Goal: Task Accomplishment & Management: Manage account settings

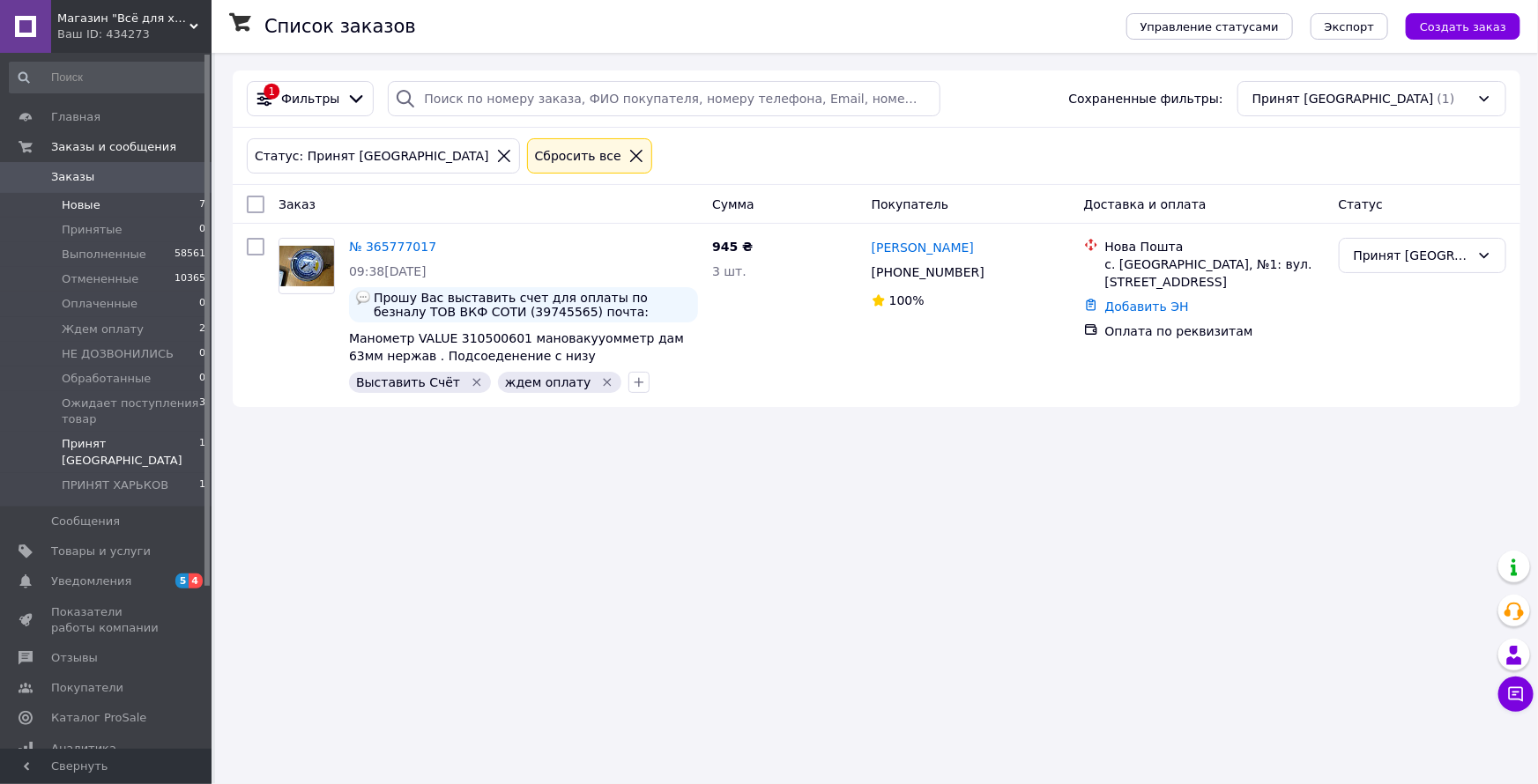
click at [163, 210] on li "Новые 7" at bounding box center [108, 206] width 216 height 25
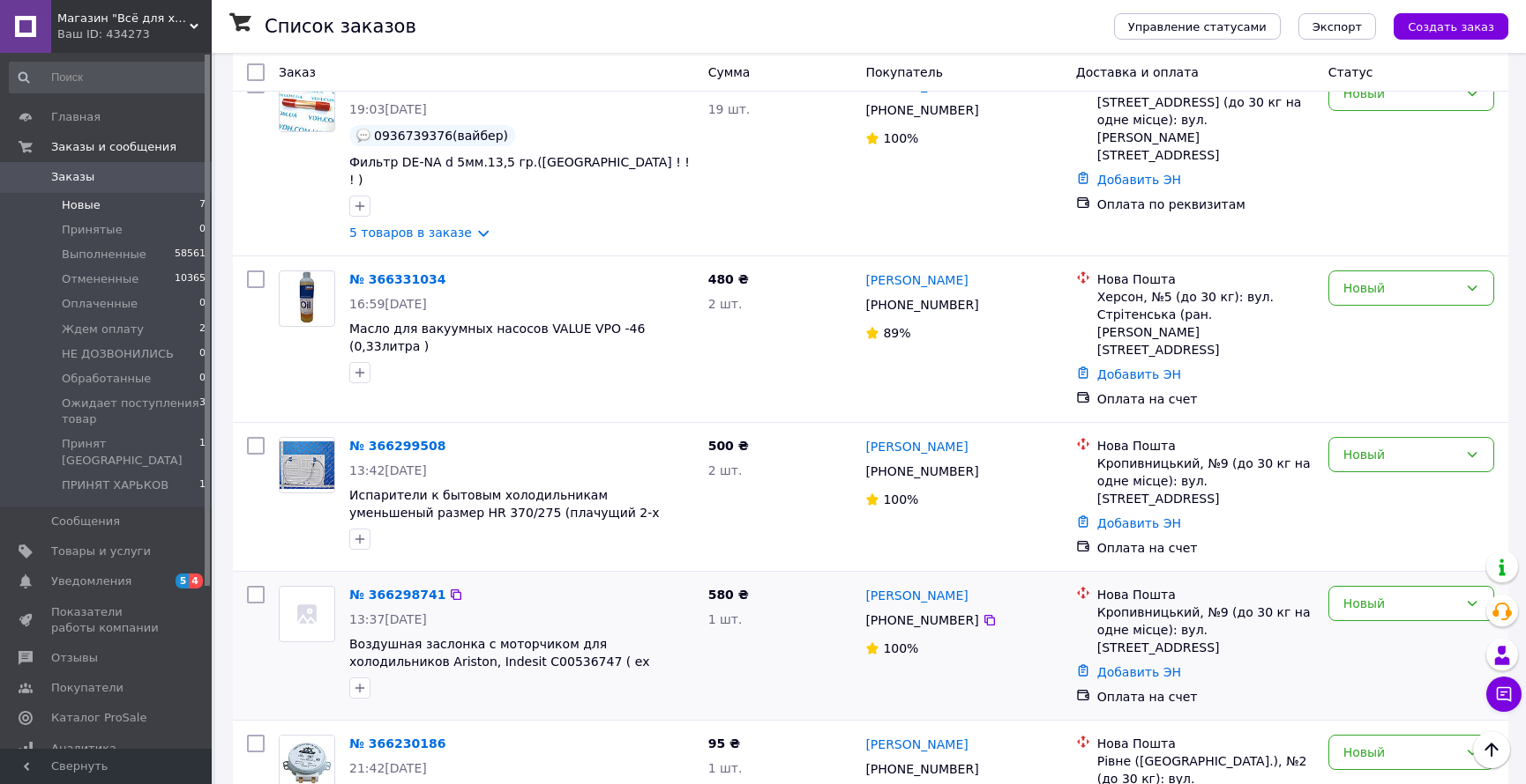
scroll to position [472, 0]
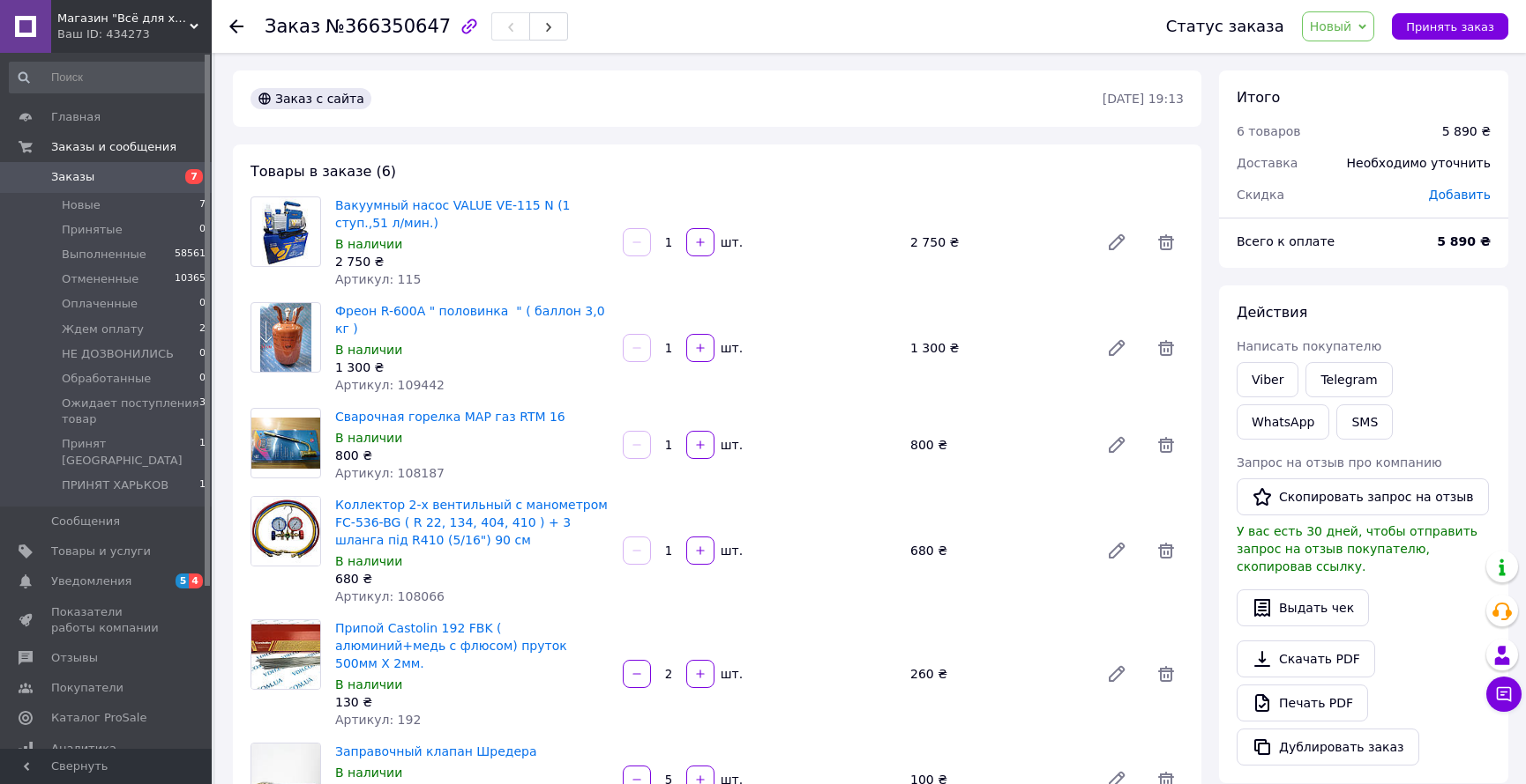
click at [1352, 27] on span "Новый" at bounding box center [1331, 26] width 42 height 14
click at [1339, 62] on li "Принят" at bounding box center [1398, 62] width 193 height 27
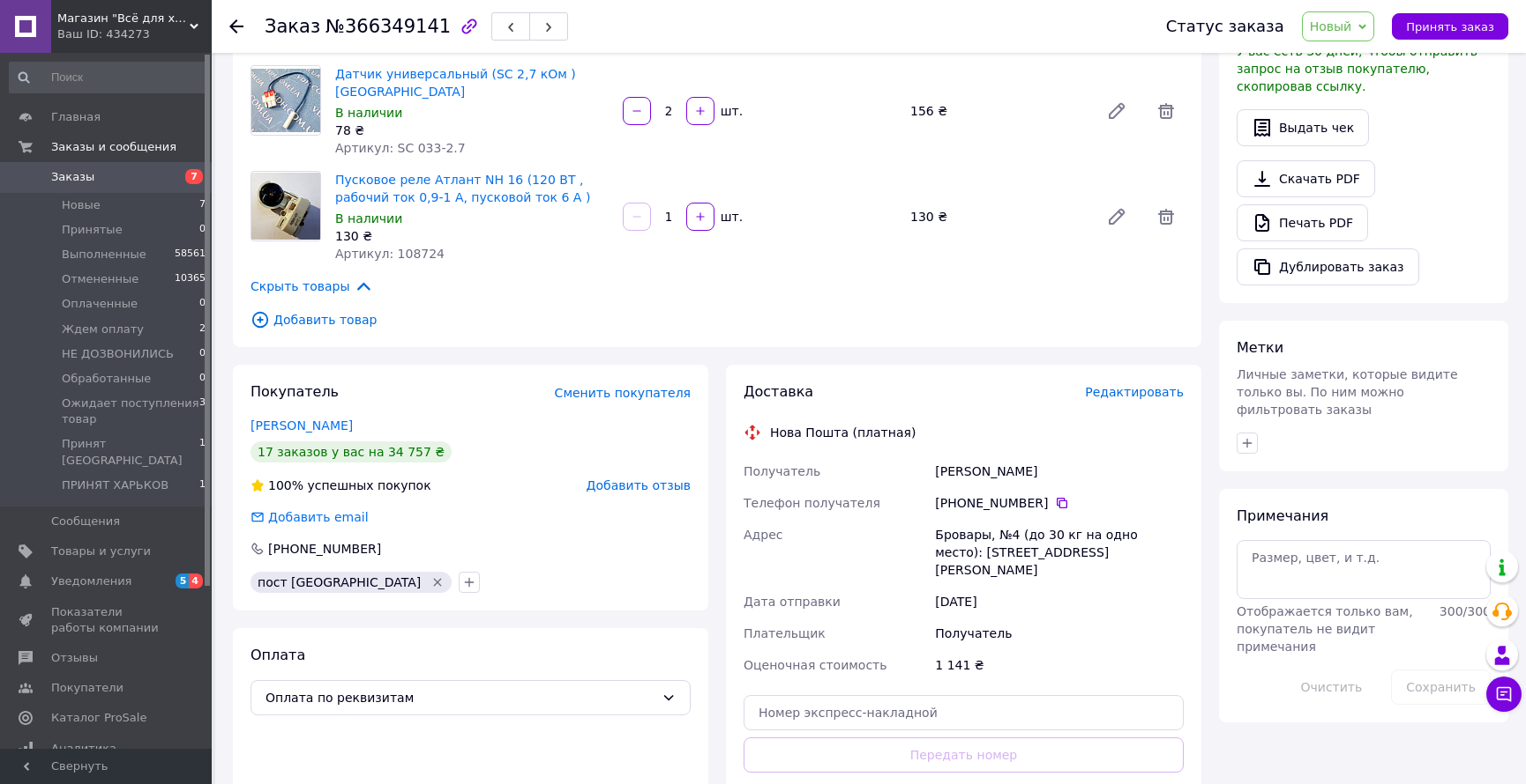
scroll to position [560, 0]
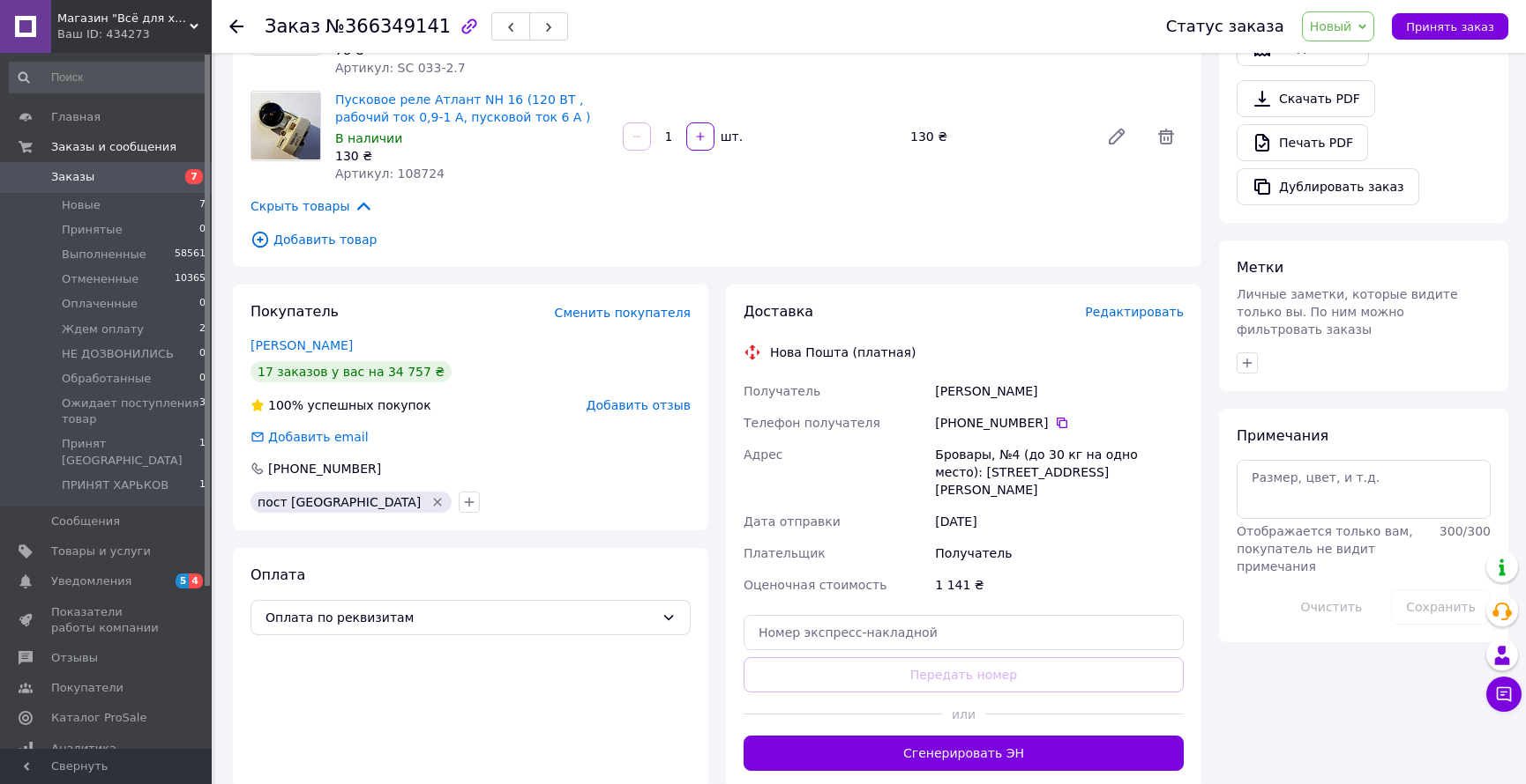
click at [1352, 19] on span "Новый" at bounding box center [1331, 26] width 42 height 14
click at [1362, 177] on li "Принят [GEOGRAPHIC_DATA]" at bounding box center [1398, 175] width 193 height 27
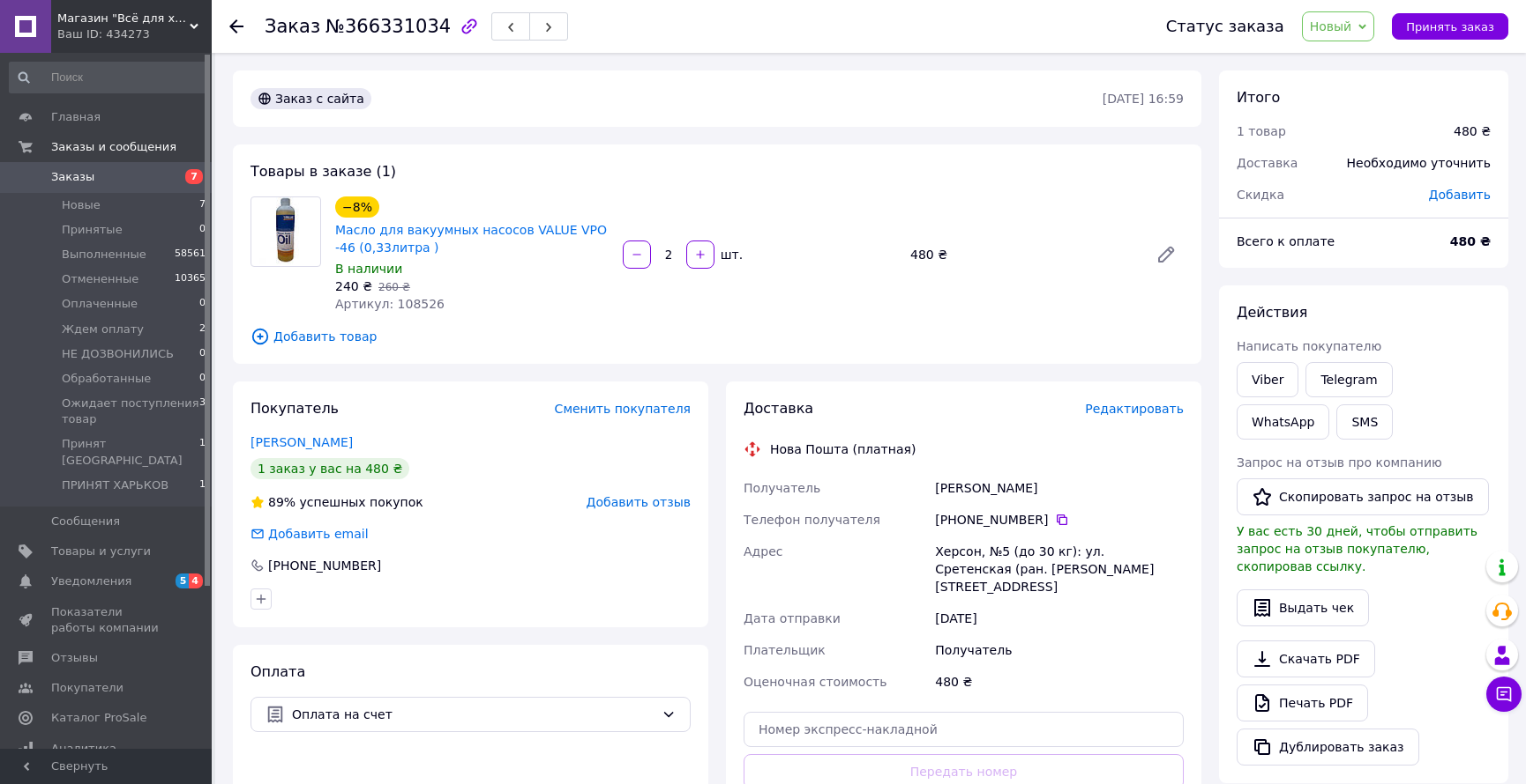
click at [1344, 30] on span "Новый" at bounding box center [1331, 26] width 42 height 14
click at [1349, 35] on span "Новый" at bounding box center [1338, 26] width 73 height 29
click at [1358, 11] on span "Новый" at bounding box center [1338, 26] width 73 height 29
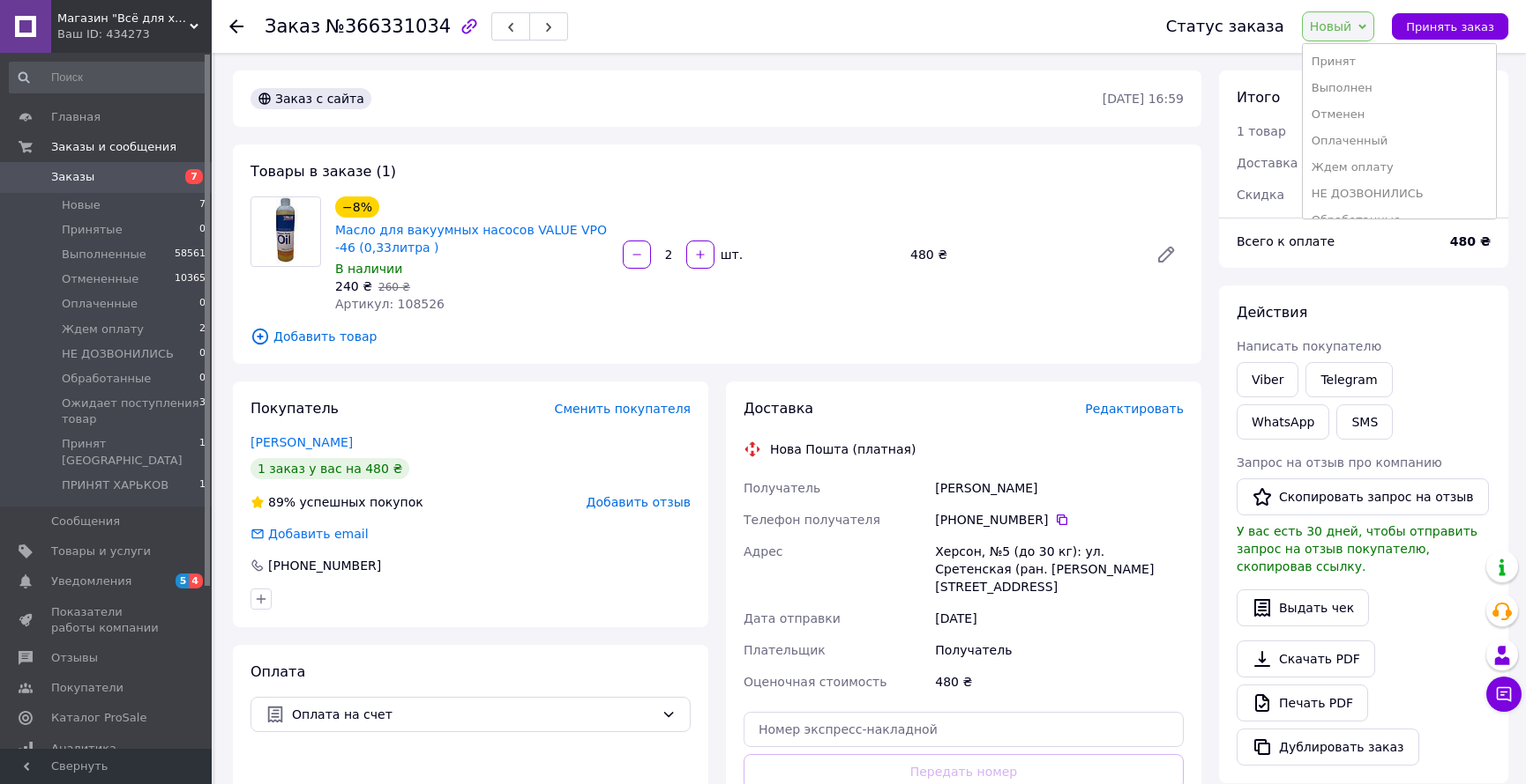
click at [1352, 20] on span "Новый" at bounding box center [1331, 26] width 42 height 14
click at [1365, 35] on span "Новый" at bounding box center [1338, 26] width 73 height 29
click at [1363, 52] on li "Принят" at bounding box center [1398, 62] width 193 height 27
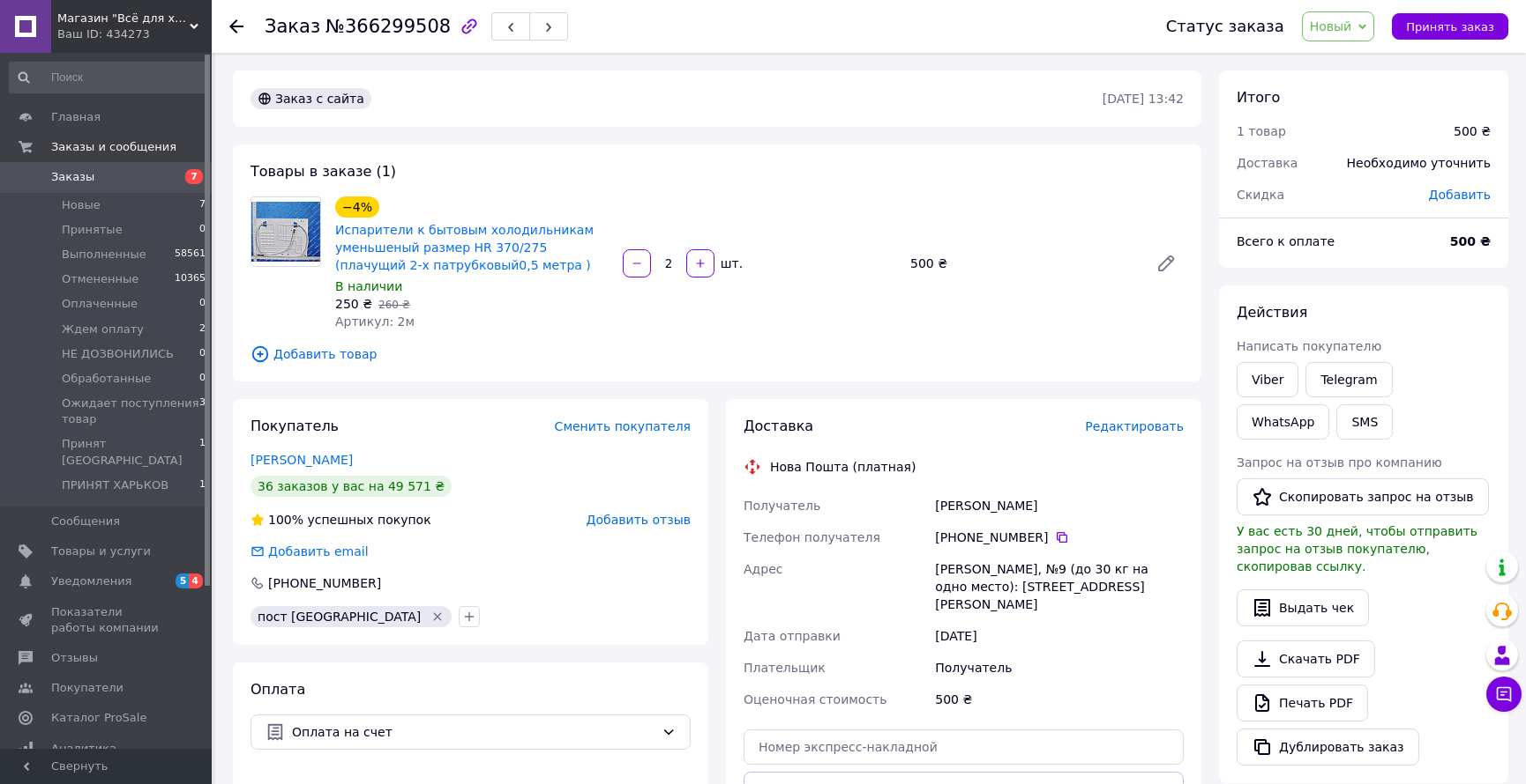
click at [1352, 27] on span "Новый" at bounding box center [1331, 26] width 42 height 14
click at [1356, 68] on li "Принят" at bounding box center [1398, 62] width 193 height 27
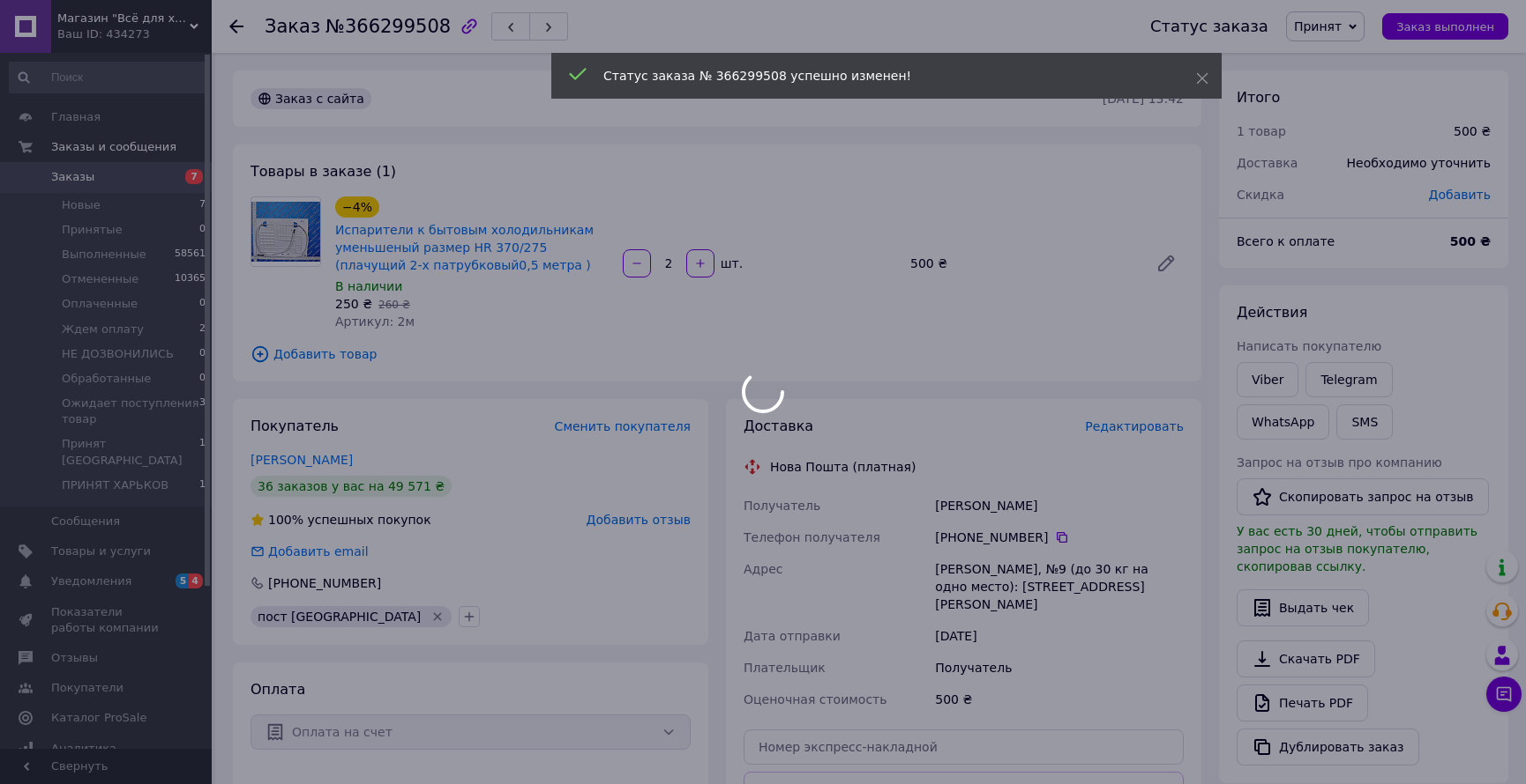
click at [1355, 39] on div at bounding box center [763, 392] width 1526 height 784
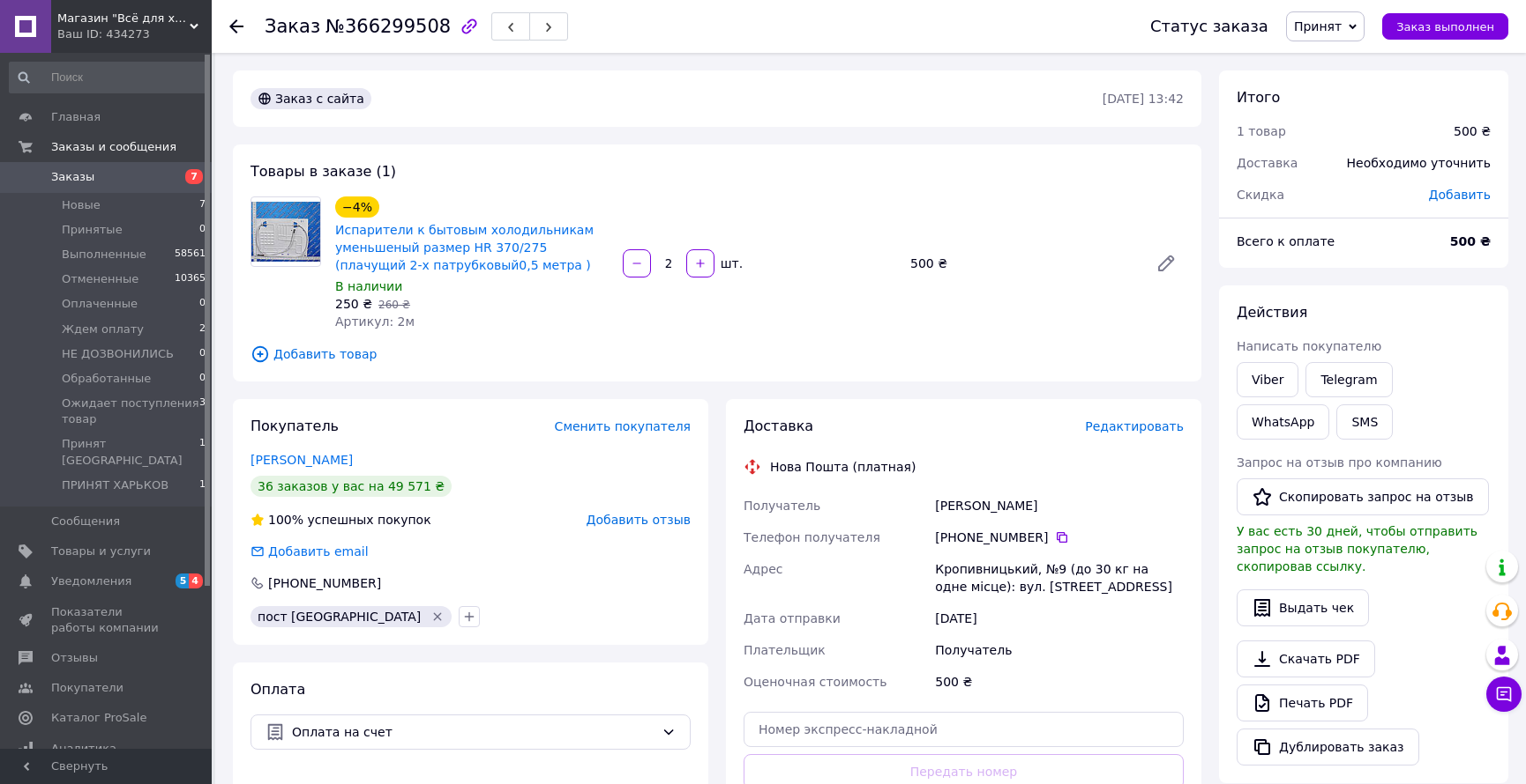
click at [1352, 37] on span "Принят" at bounding box center [1325, 26] width 78 height 29
click at [1365, 172] on li "Принят [GEOGRAPHIC_DATA]" at bounding box center [1383, 175] width 193 height 27
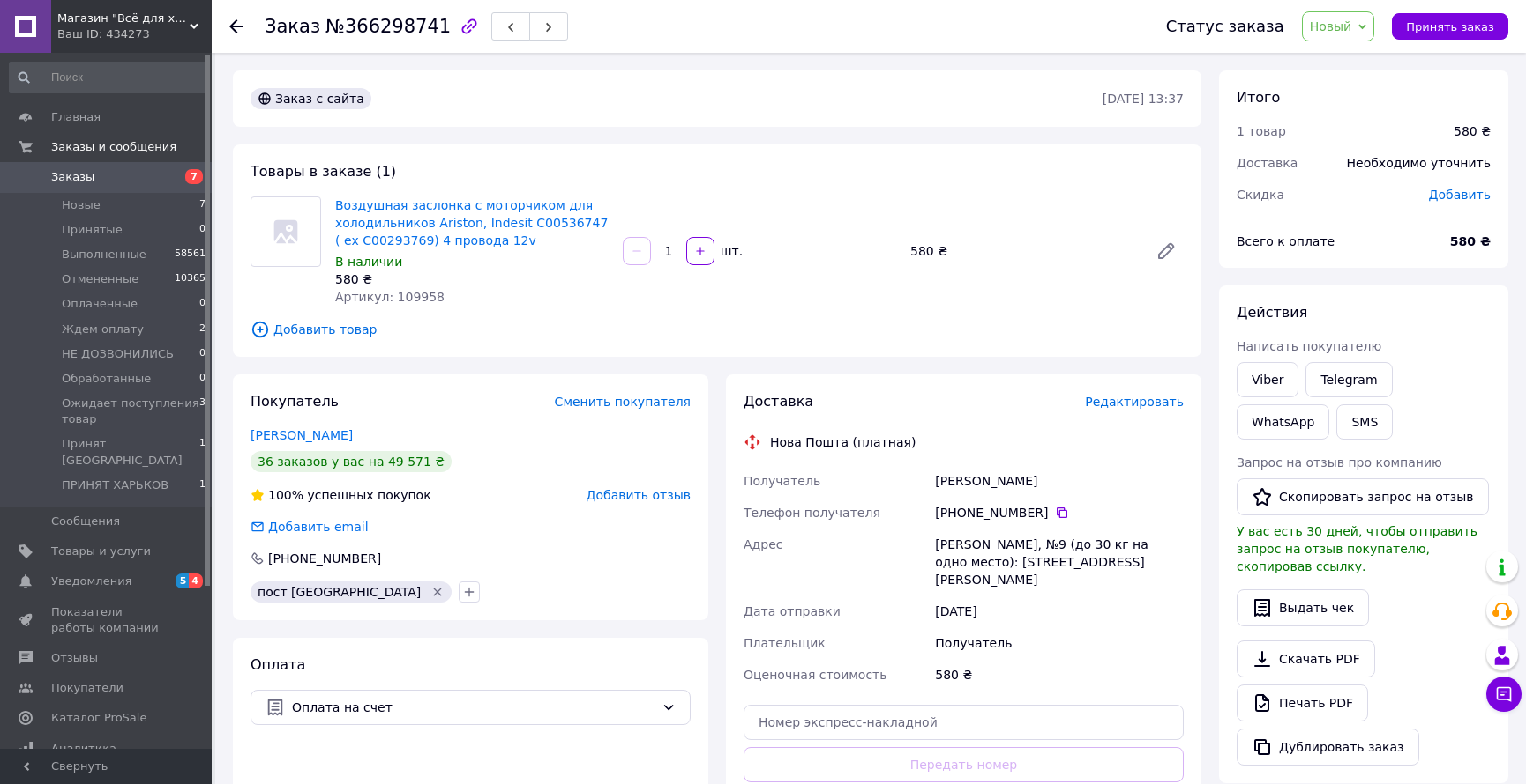
click at [1352, 20] on span "Новый" at bounding box center [1331, 26] width 42 height 14
click at [1350, 169] on li "Принят [GEOGRAPHIC_DATA]" at bounding box center [1398, 175] width 193 height 27
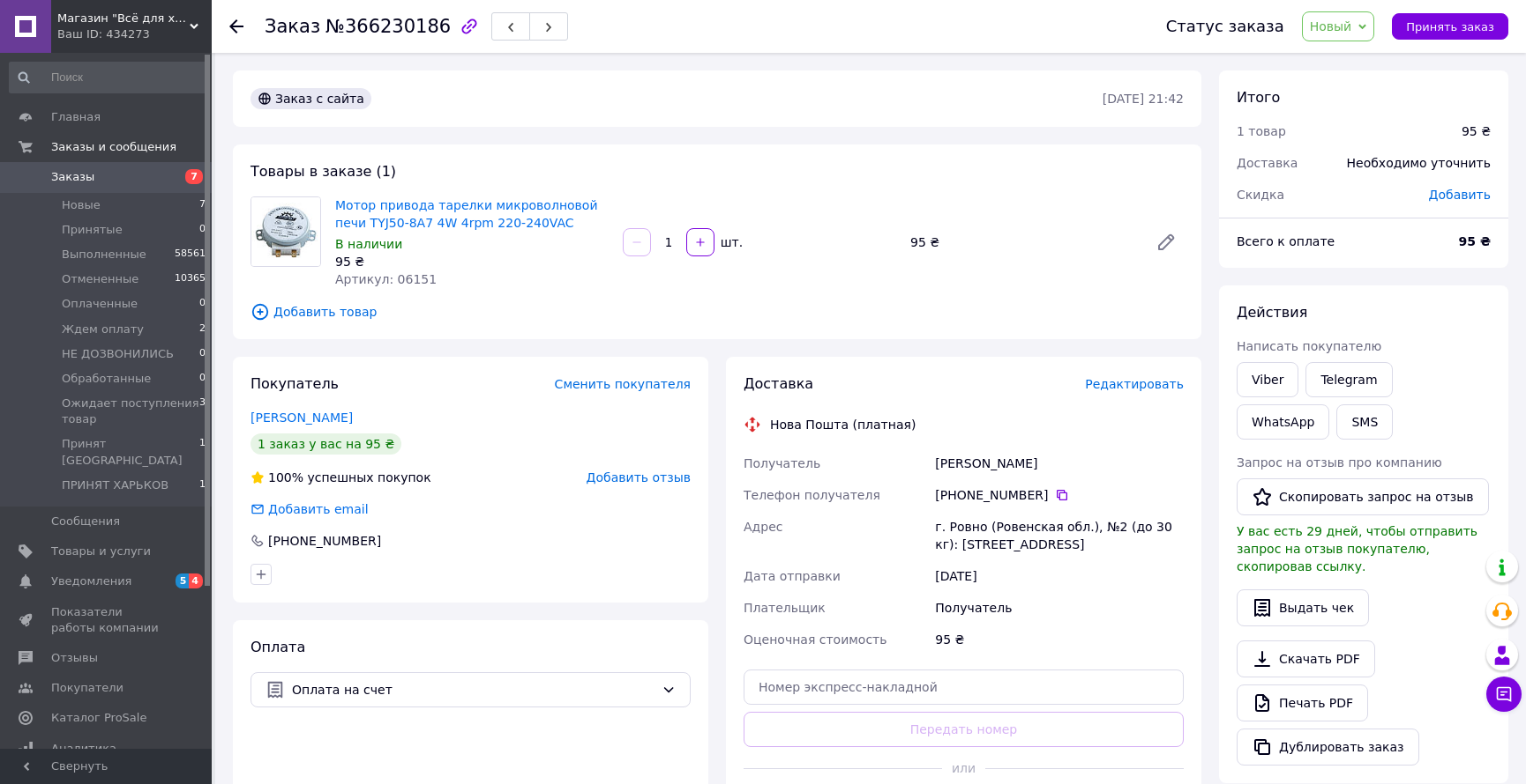
click at [1352, 26] on span "Новый" at bounding box center [1331, 26] width 42 height 14
click at [1348, 62] on li "Принят" at bounding box center [1398, 62] width 193 height 27
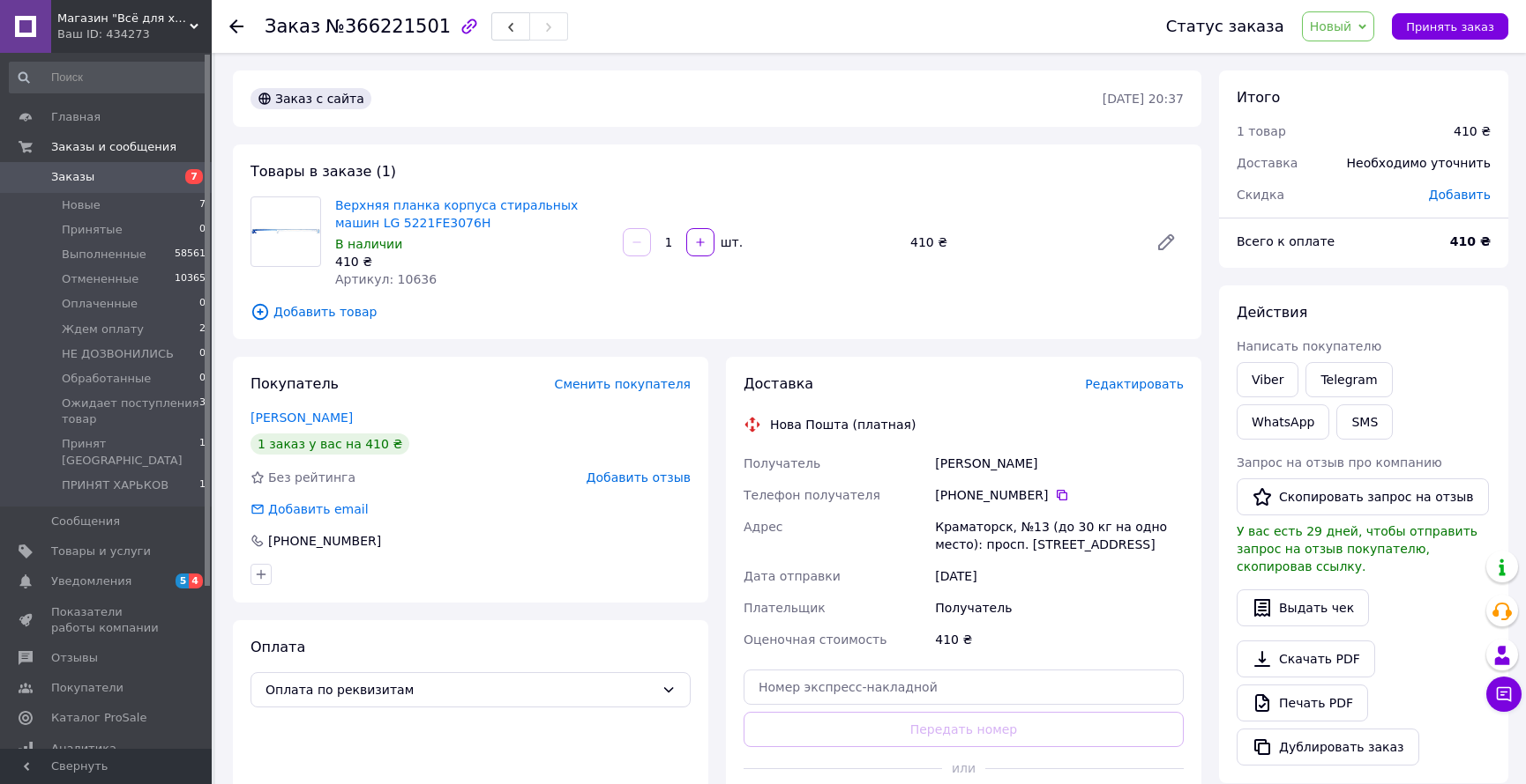
click at [1342, 36] on span "Новый" at bounding box center [1338, 26] width 73 height 29
click at [1347, 54] on li "Принят" at bounding box center [1398, 62] width 193 height 27
click at [141, 230] on li "Принятые 4" at bounding box center [108, 230] width 216 height 25
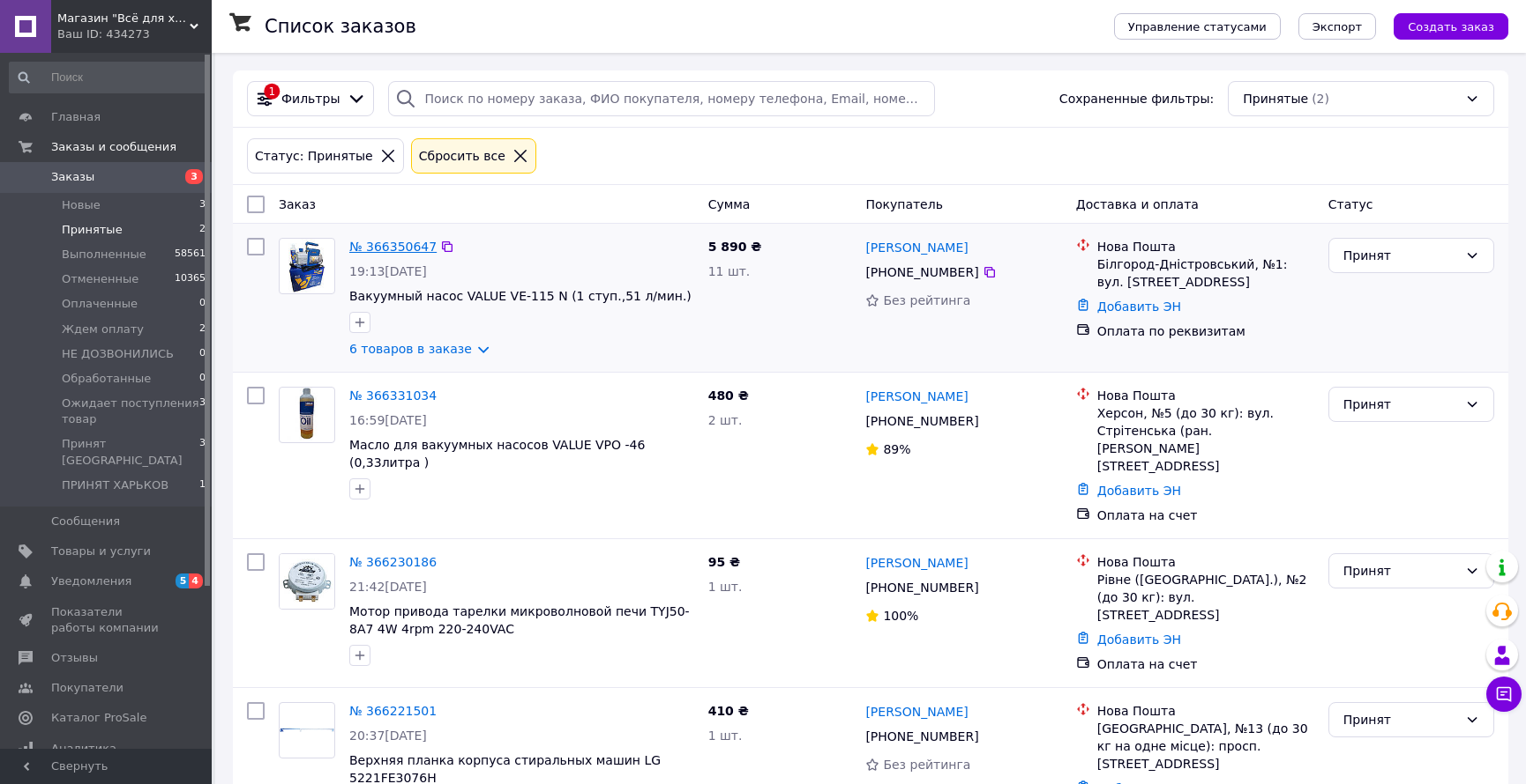
click at [389, 249] on link "№ 366350647" at bounding box center [393, 246] width 88 height 14
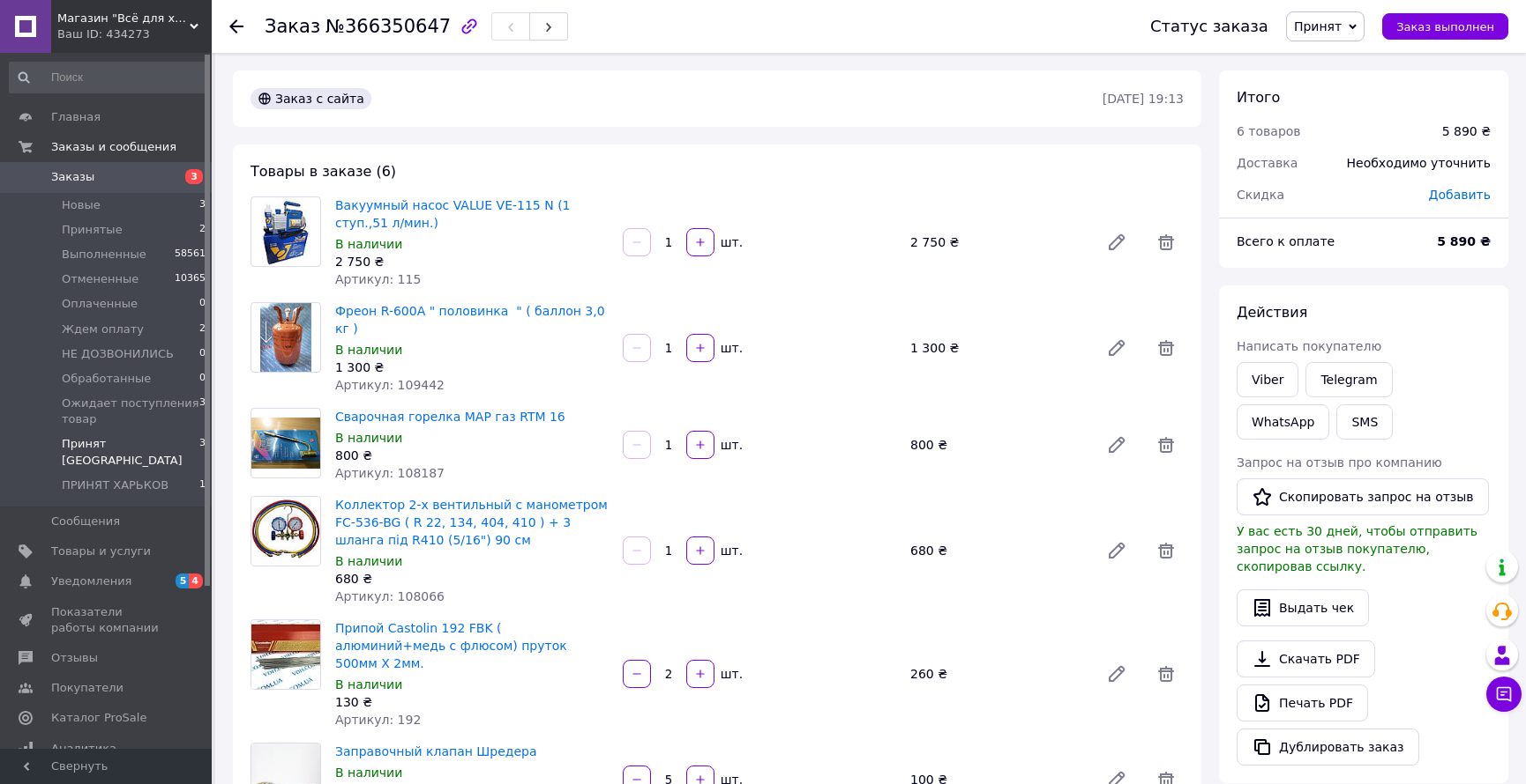
click at [170, 454] on li "Принят КИЕВ 3" at bounding box center [108, 452] width 216 height 41
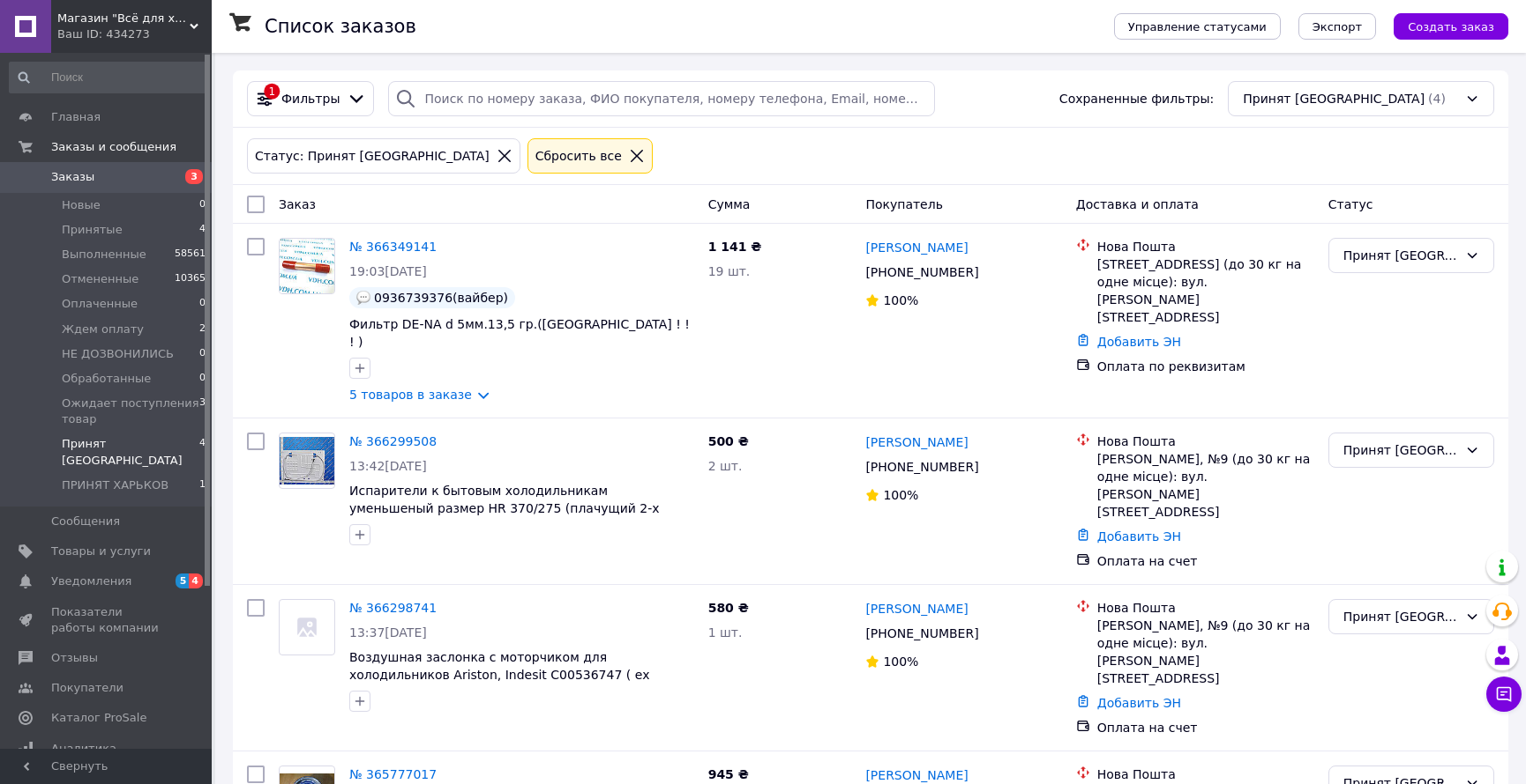
click at [124, 574] on span "Уведомления" at bounding box center [108, 581] width 112 height 16
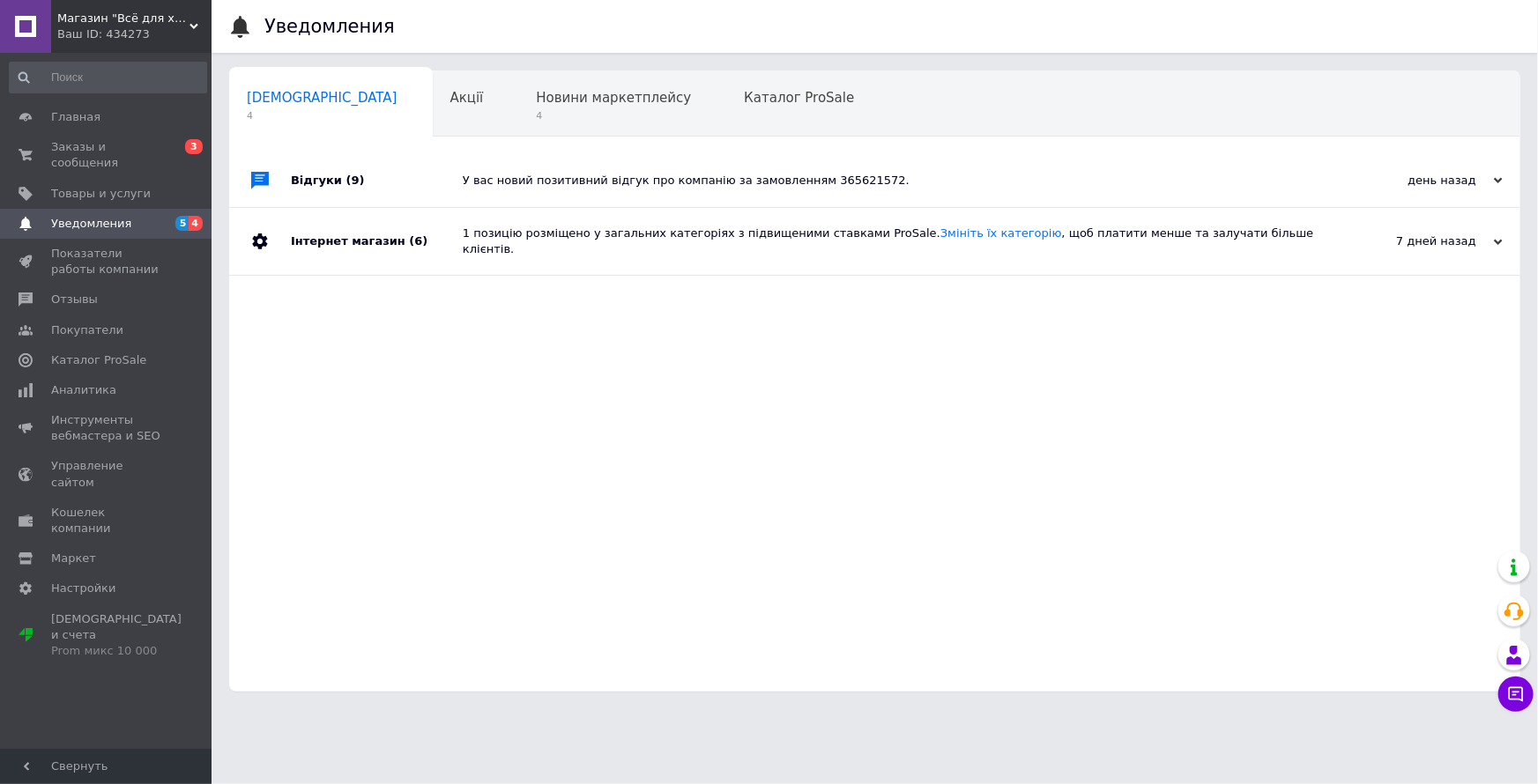
click at [665, 173] on div "У вас новий позитивний відгук про компанію за замовленням 365621572." at bounding box center [895, 181] width 864 height 16
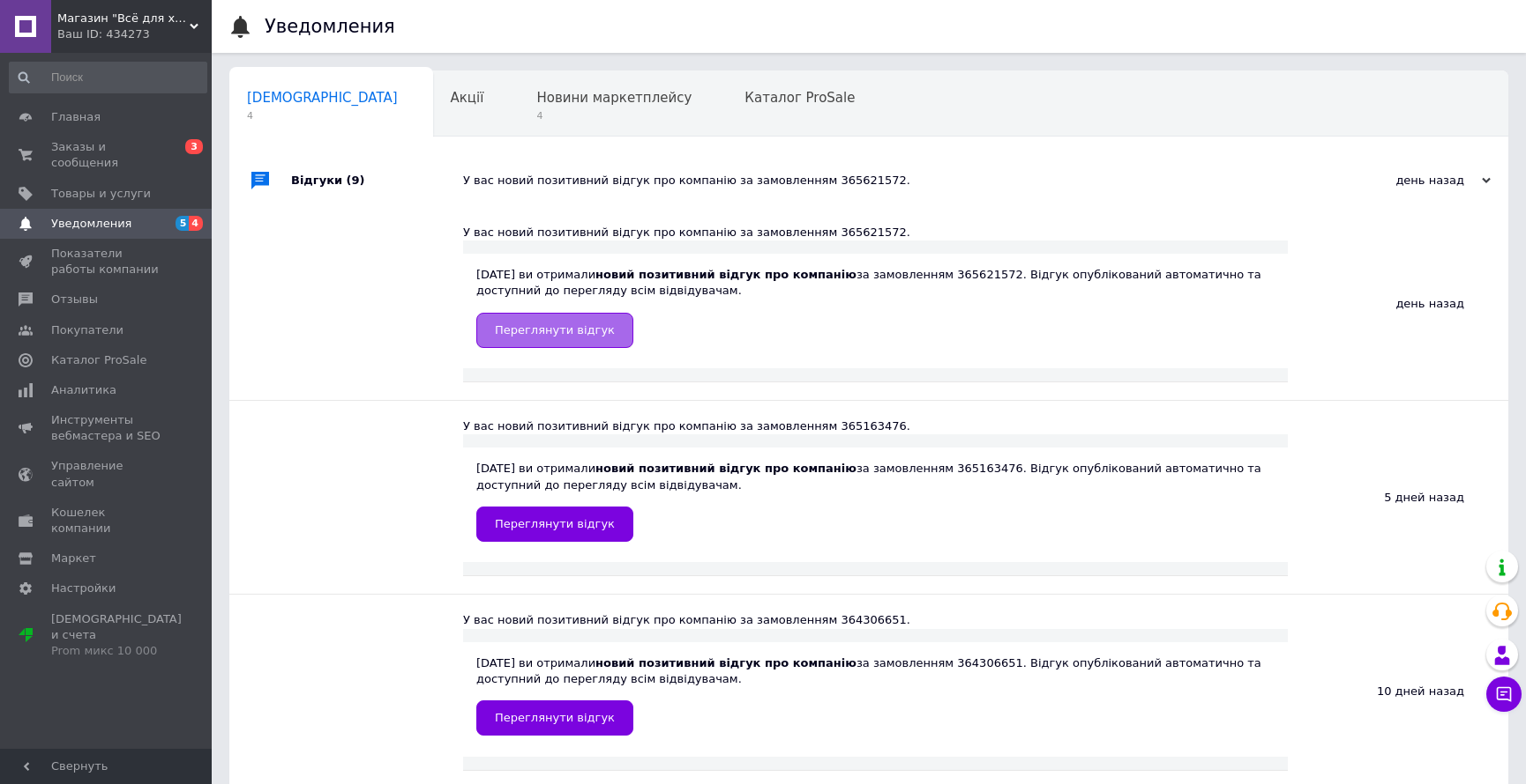
click at [562, 325] on span "Переглянути відгук" at bounding box center [555, 330] width 120 height 13
click at [545, 513] on link "Переглянути відгук" at bounding box center [554, 524] width 157 height 35
click at [158, 216] on span "Уведомления" at bounding box center [108, 224] width 112 height 16
click at [88, 216] on span "Уведомления" at bounding box center [91, 224] width 80 height 16
click at [1502, 682] on button "Чат с покупателем" at bounding box center [1503, 694] width 35 height 35
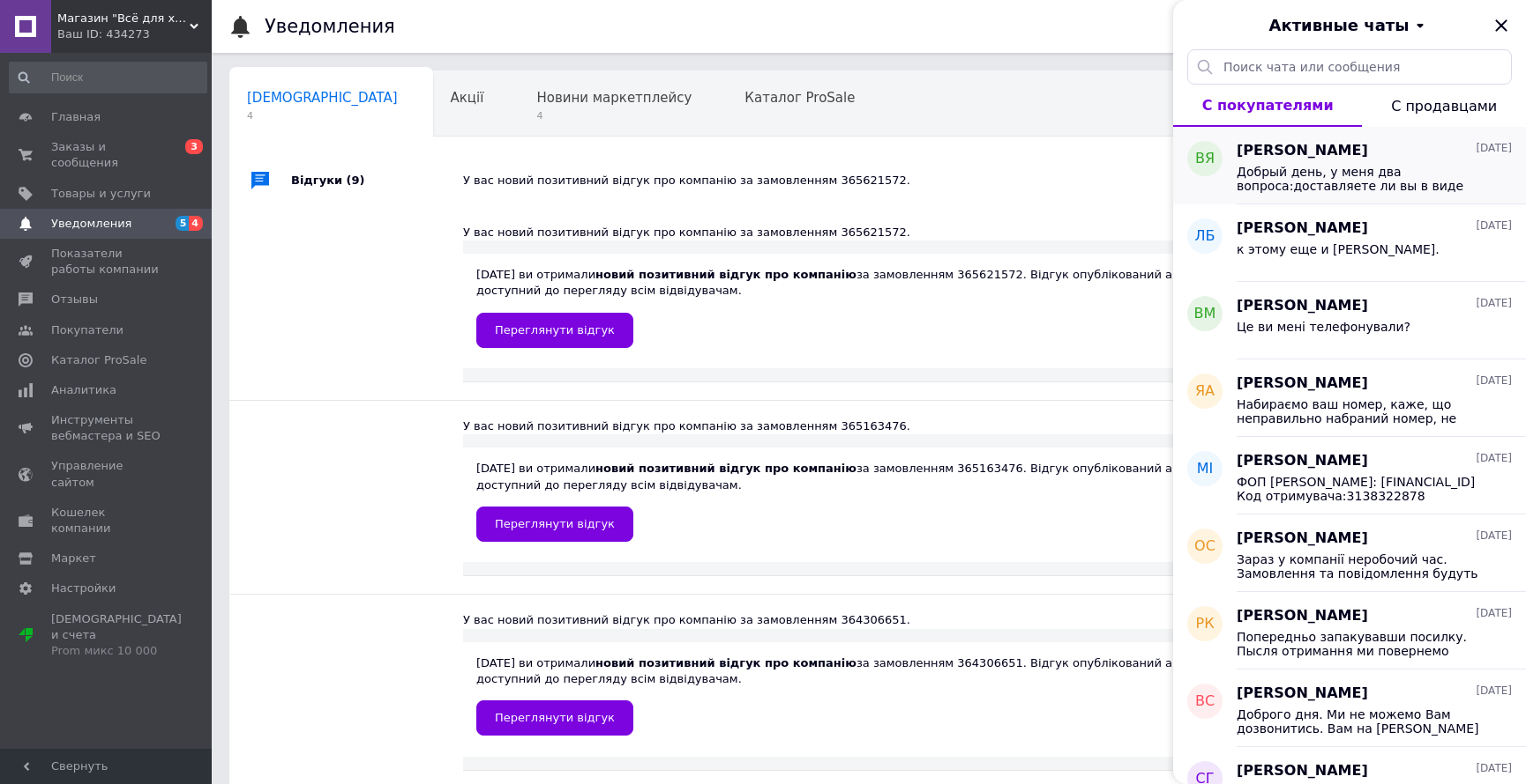
click at [1332, 168] on span "Добрый день, у меня два вопроса:доставляете ли вы в виде исключения укрпочтой а…" at bounding box center [1361, 179] width 250 height 29
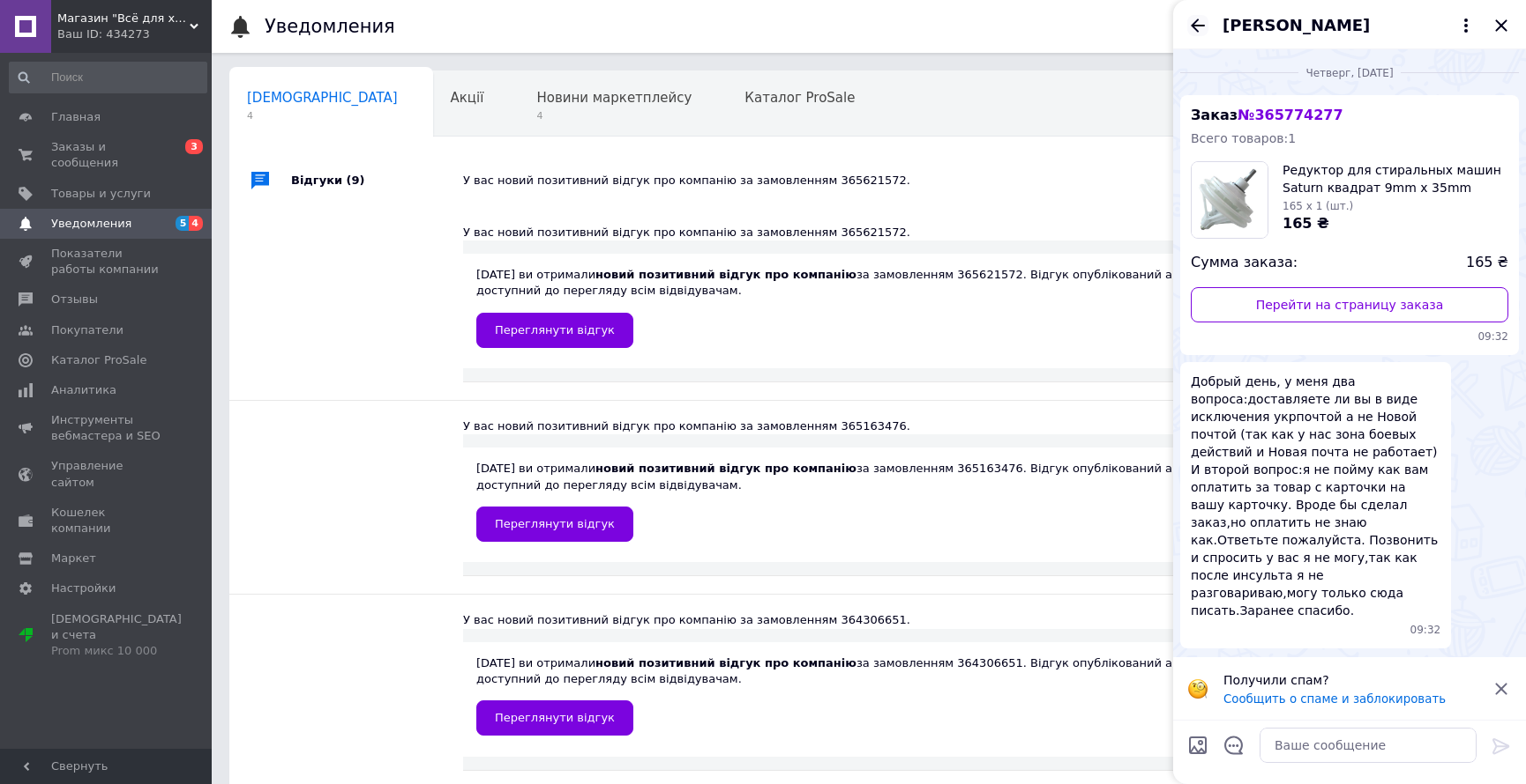
click at [1191, 18] on icon "Назад" at bounding box center [1198, 26] width 21 height 21
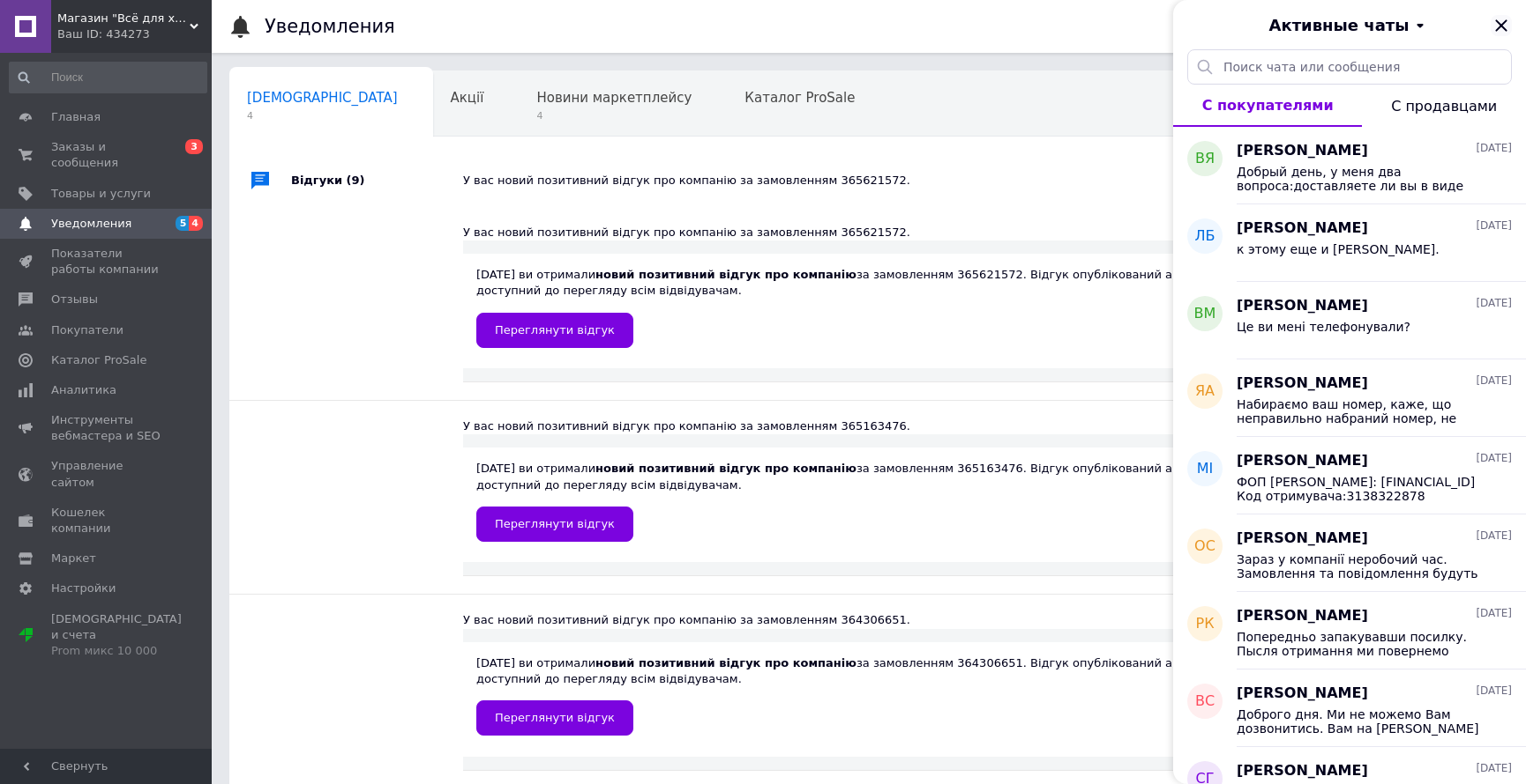
click at [1496, 22] on icon "Закрыть" at bounding box center [1500, 25] width 11 height 11
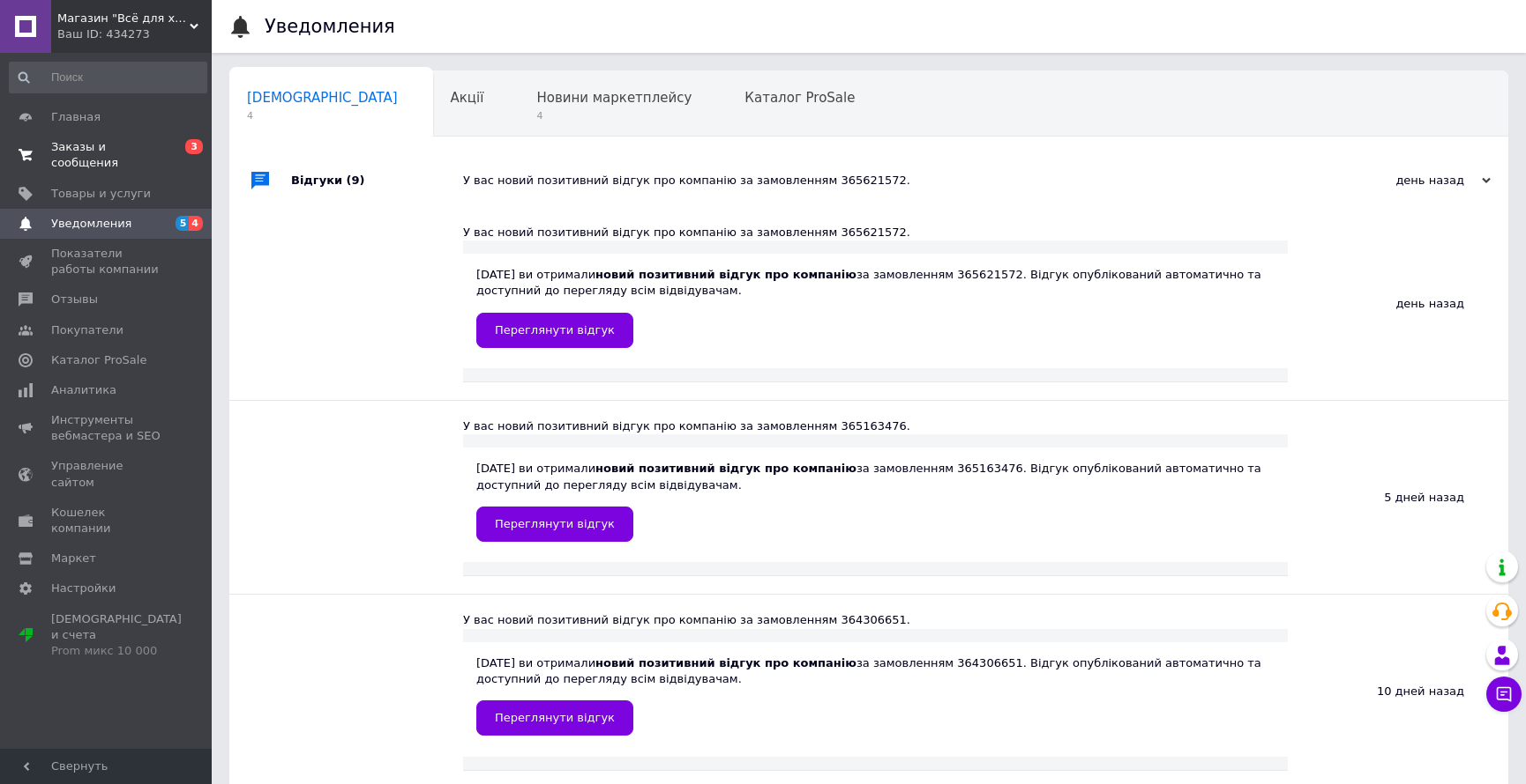
click at [129, 141] on span "Заказы и сообщения" at bounding box center [108, 154] width 112 height 31
